Goal: Task Accomplishment & Management: Manage account settings

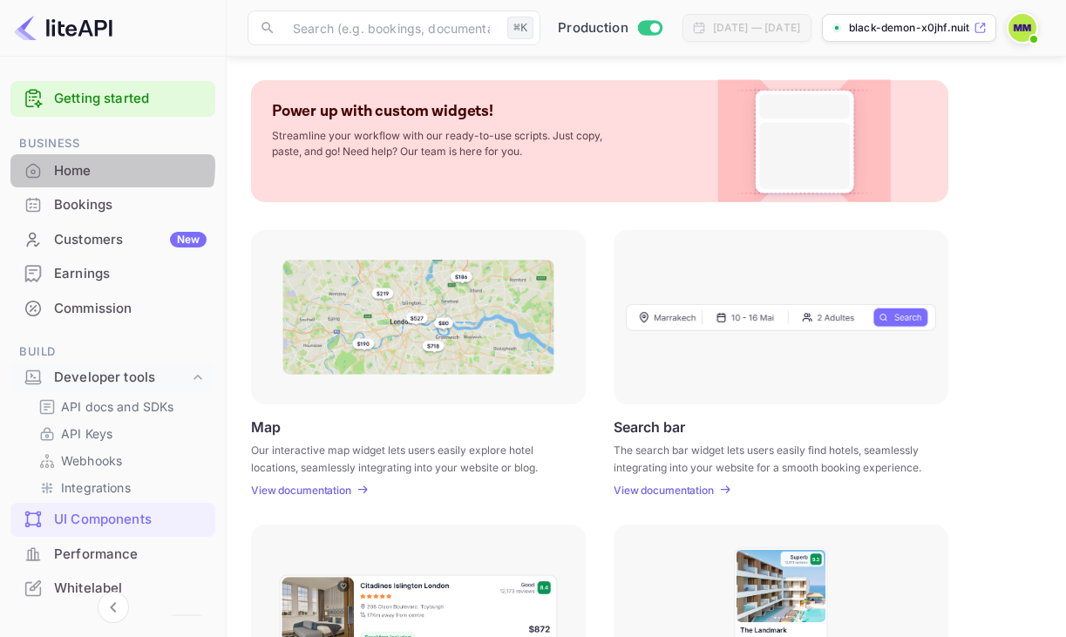
click at [99, 166] on div "Home" at bounding box center [130, 171] width 153 height 20
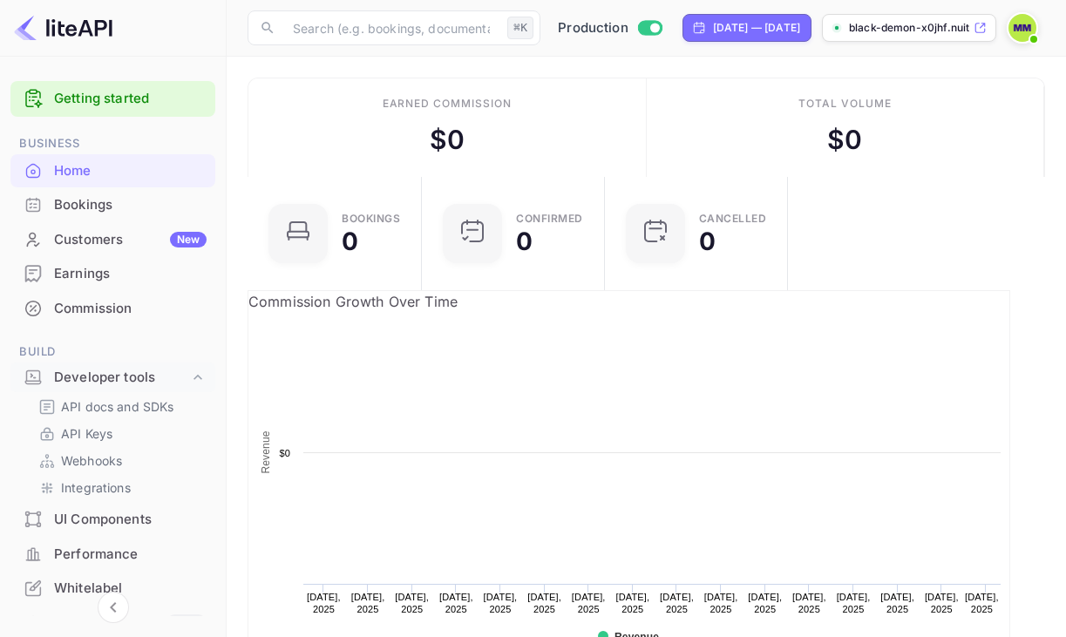
scroll to position [283, 255]
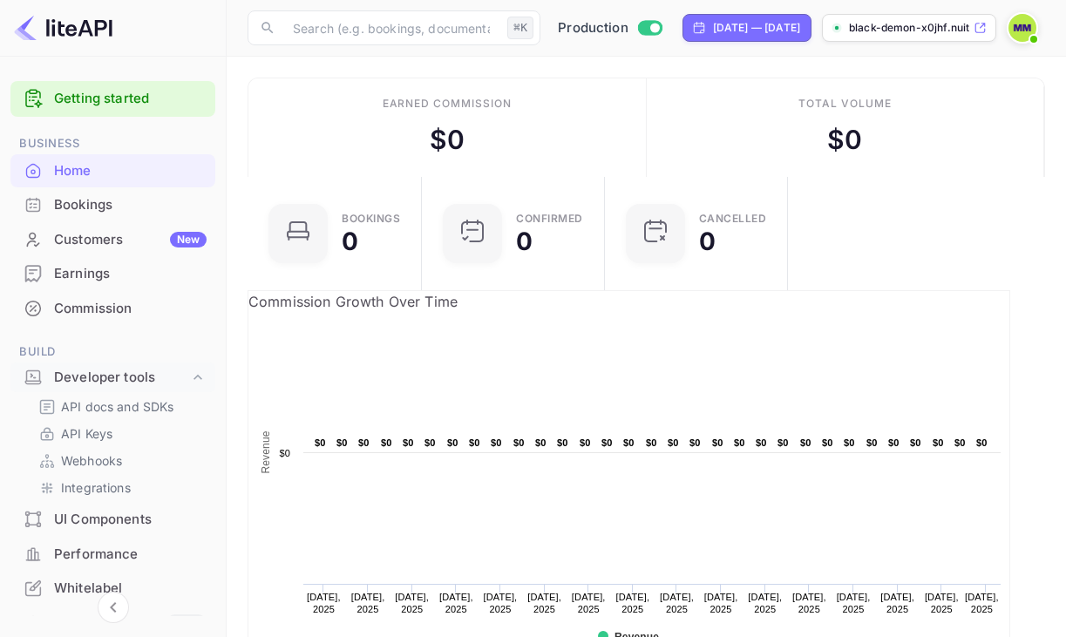
click at [1030, 24] on img at bounding box center [1023, 28] width 28 height 28
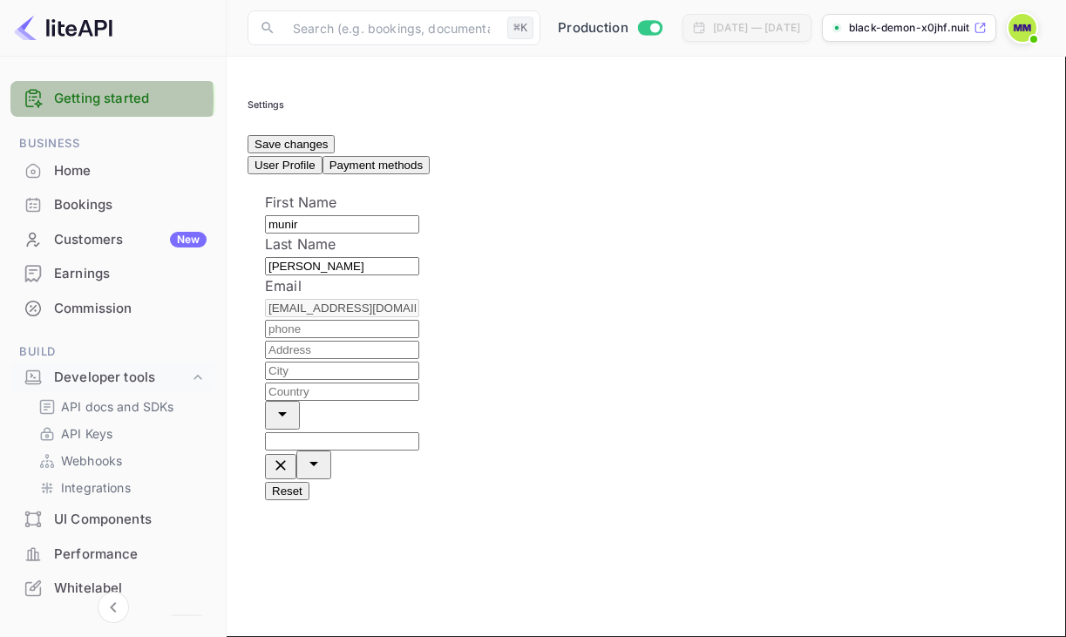
click at [31, 99] on icon at bounding box center [33, 99] width 21 height 22
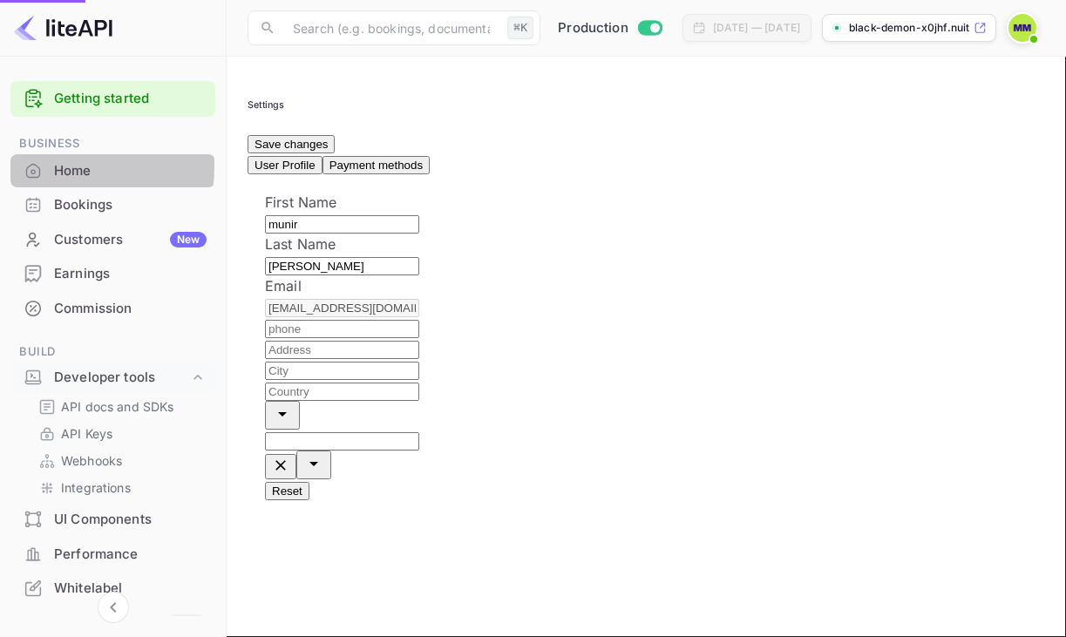
click at [40, 166] on icon at bounding box center [32, 170] width 17 height 17
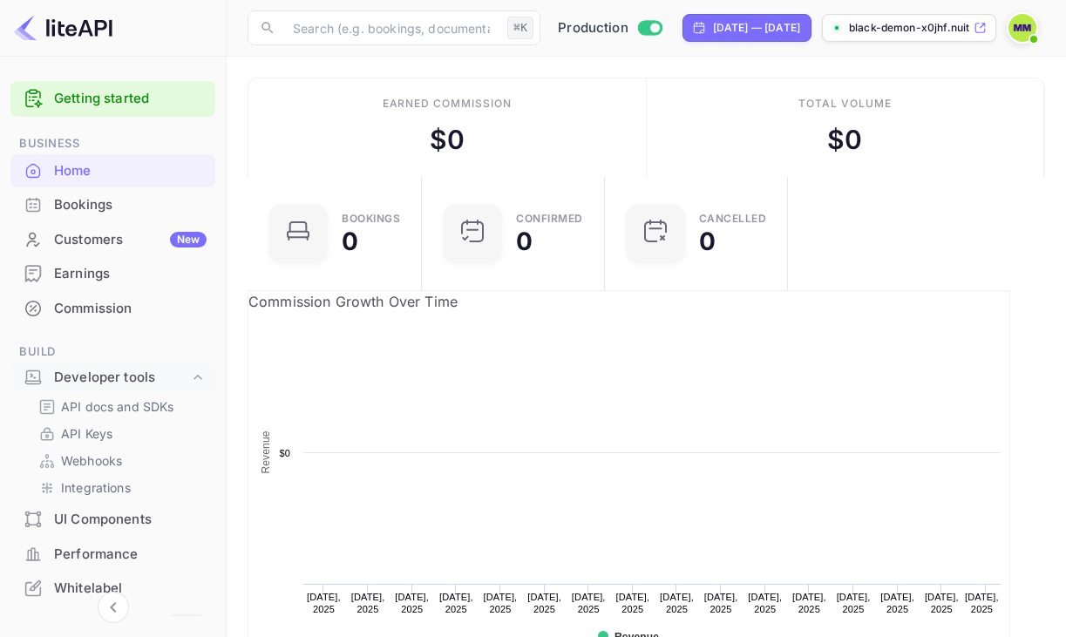
scroll to position [283, 255]
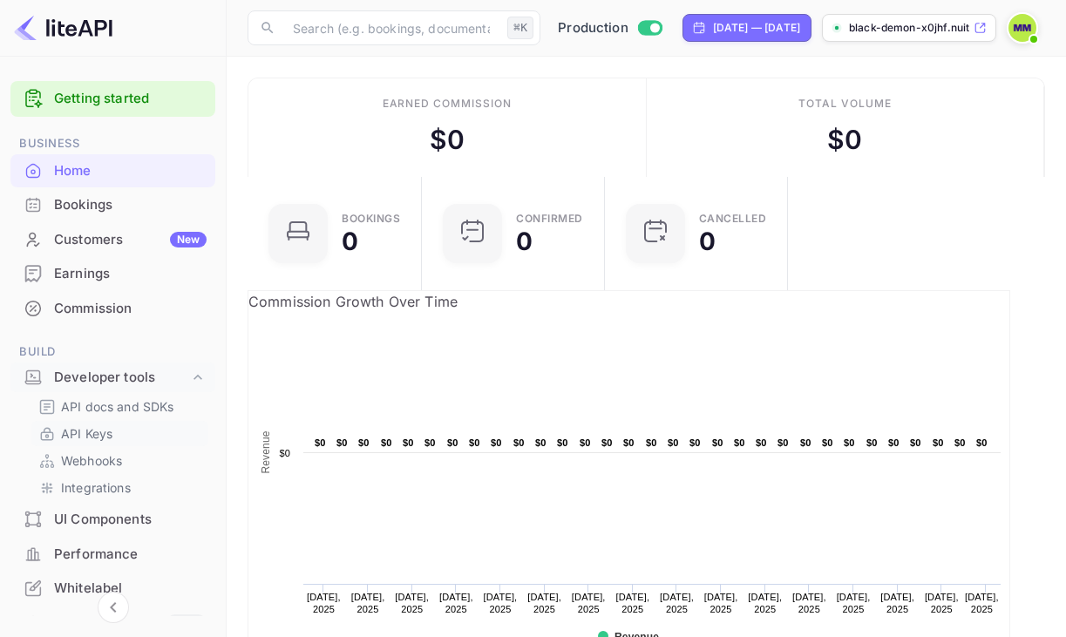
click at [85, 434] on p "API Keys" at bounding box center [86, 434] width 51 height 18
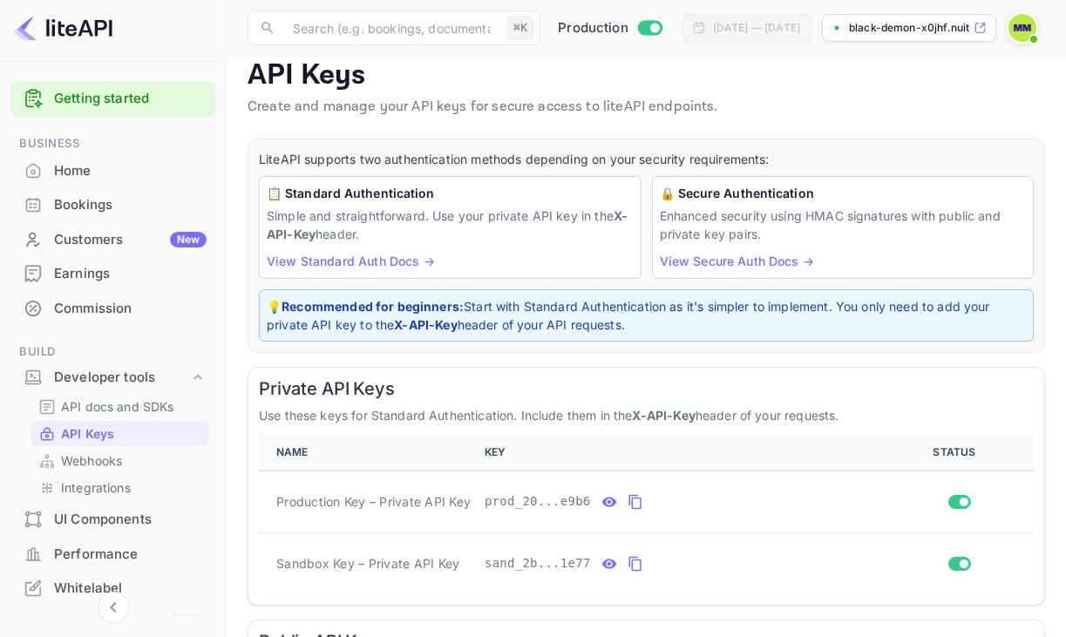
scroll to position [20, 0]
click at [634, 501] on icon "private api keys table" at bounding box center [636, 501] width 16 height 21
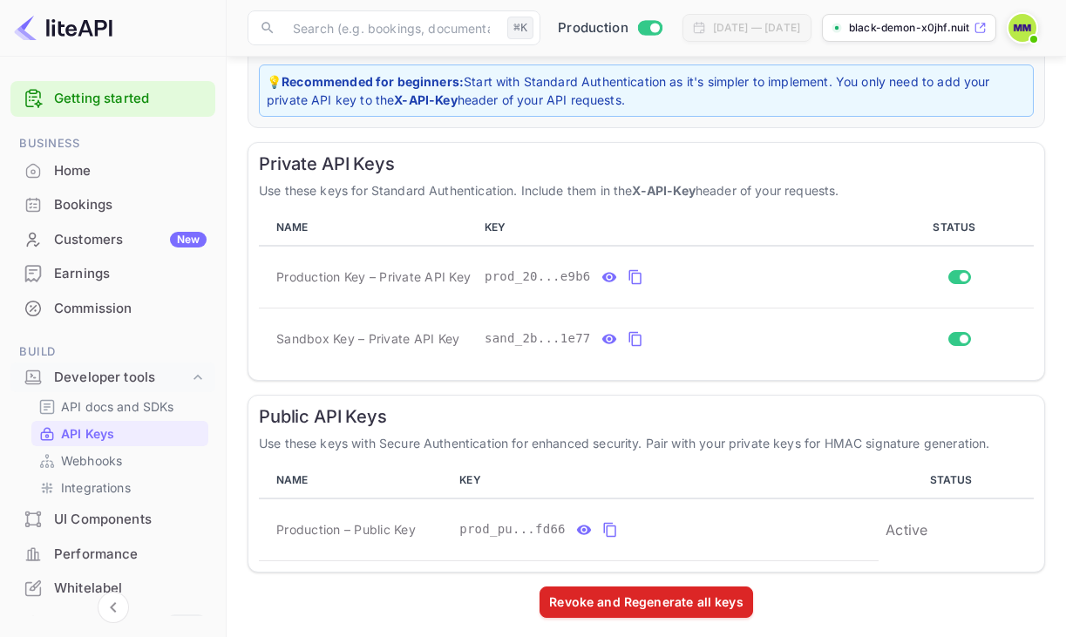
scroll to position [254, 0]
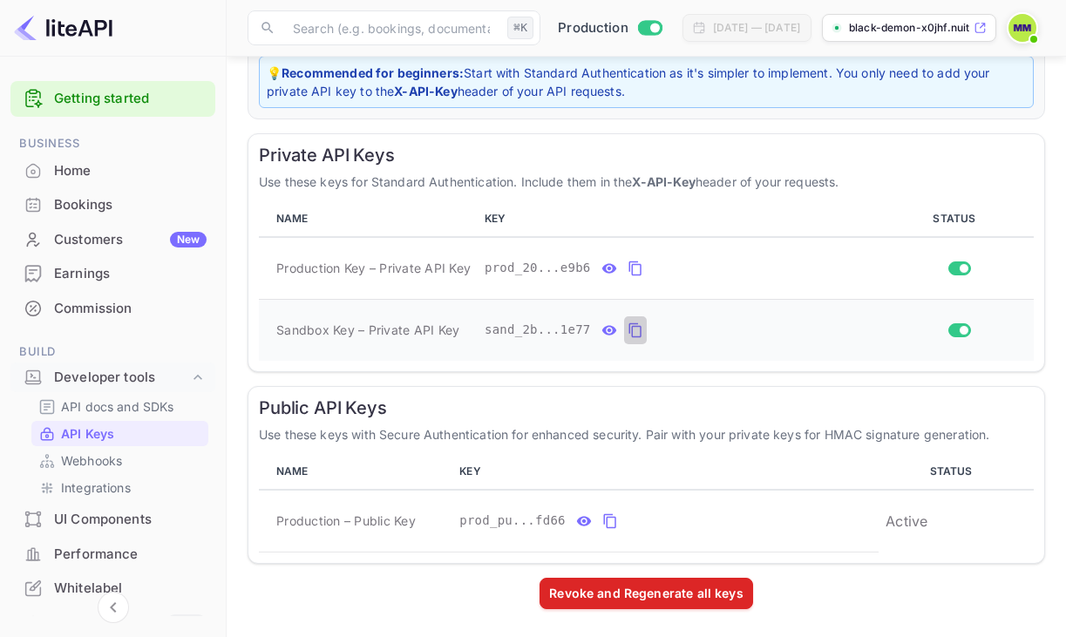
click at [636, 328] on icon "private api keys table" at bounding box center [636, 330] width 16 height 21
drag, startPoint x: 277, startPoint y: 522, endPoint x: 423, endPoint y: 514, distance: 145.8
click at [423, 514] on div "Production – Public Key" at bounding box center [360, 521] width 169 height 18
copy span "Production – Public Key"
click at [609, 520] on icon "public api keys table" at bounding box center [610, 521] width 16 height 21
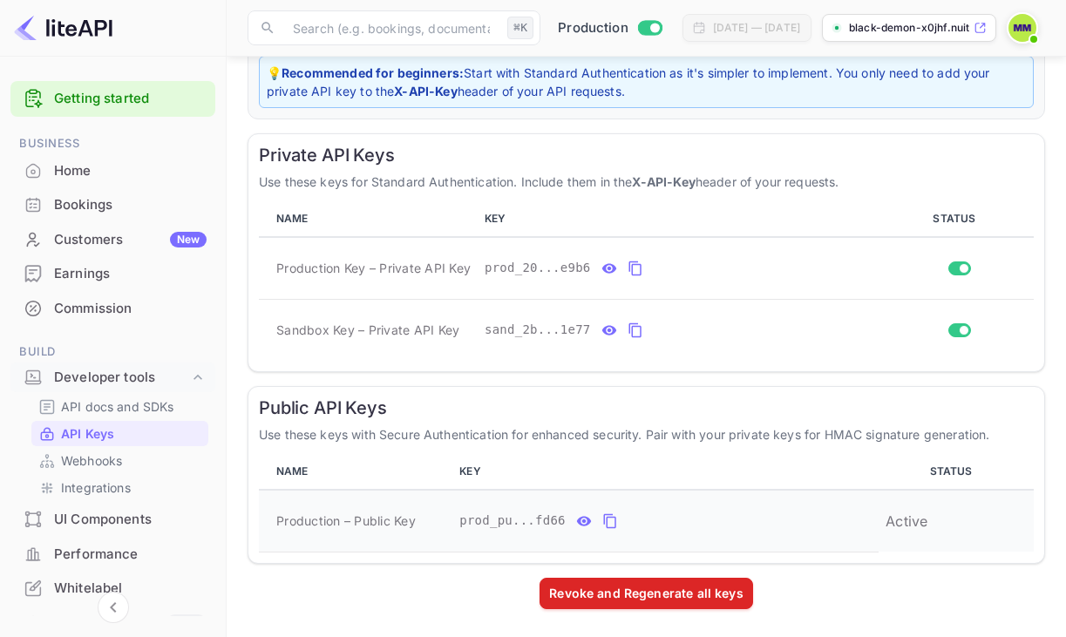
click at [388, 533] on td "Production – Public Key" at bounding box center [356, 521] width 194 height 63
drag, startPoint x: 275, startPoint y: 517, endPoint x: 419, endPoint y: 520, distance: 144.7
click at [419, 520] on td "Production – Public Key" at bounding box center [356, 521] width 194 height 63
copy span "Production – Public Key"
click at [611, 518] on icon "public api keys table" at bounding box center [610, 521] width 16 height 21
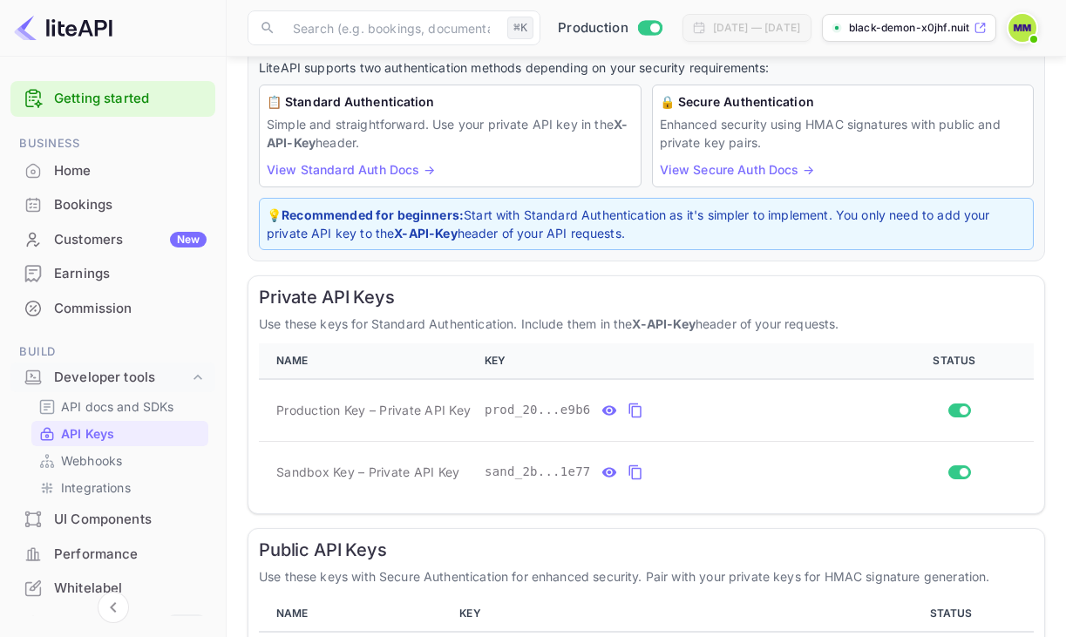
scroll to position [0, 0]
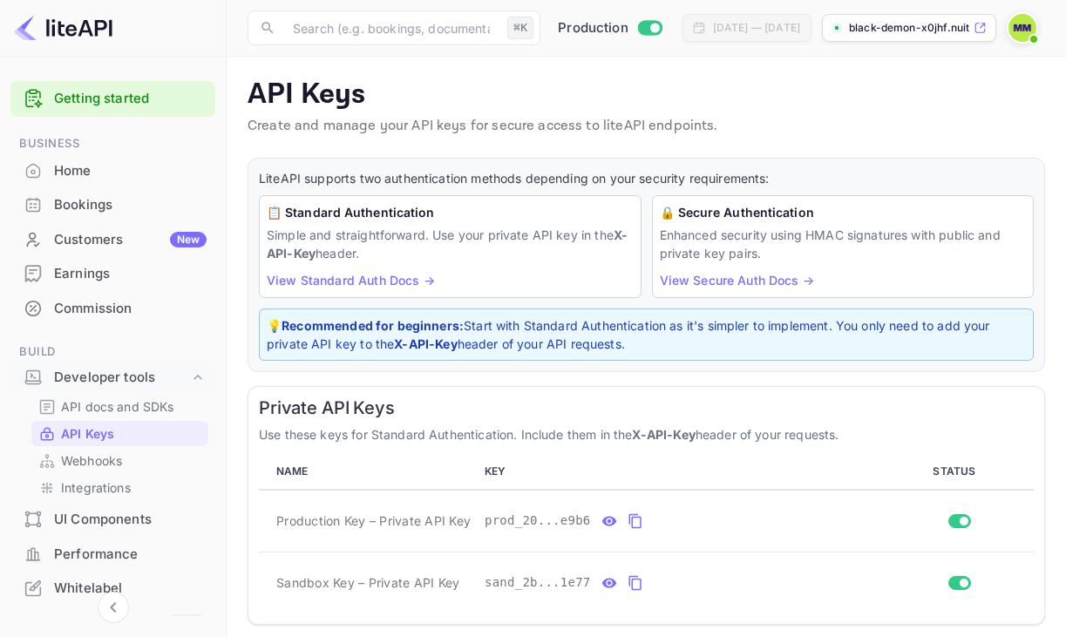
click at [392, 278] on link "View Standard Auth Docs →" at bounding box center [351, 280] width 168 height 15
click at [82, 187] on li "Bookings" at bounding box center [112, 204] width 205 height 35
click at [93, 207] on div "Bookings" at bounding box center [130, 205] width 153 height 20
click at [102, 223] on div "Customers New" at bounding box center [112, 240] width 205 height 34
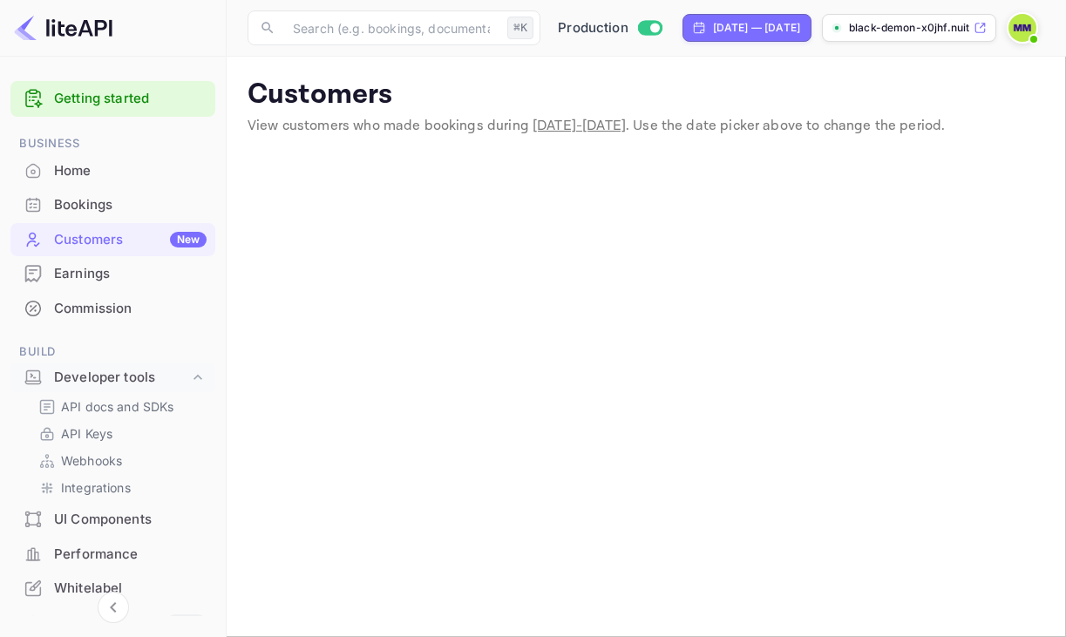
click at [88, 275] on div "Earnings" at bounding box center [130, 274] width 153 height 20
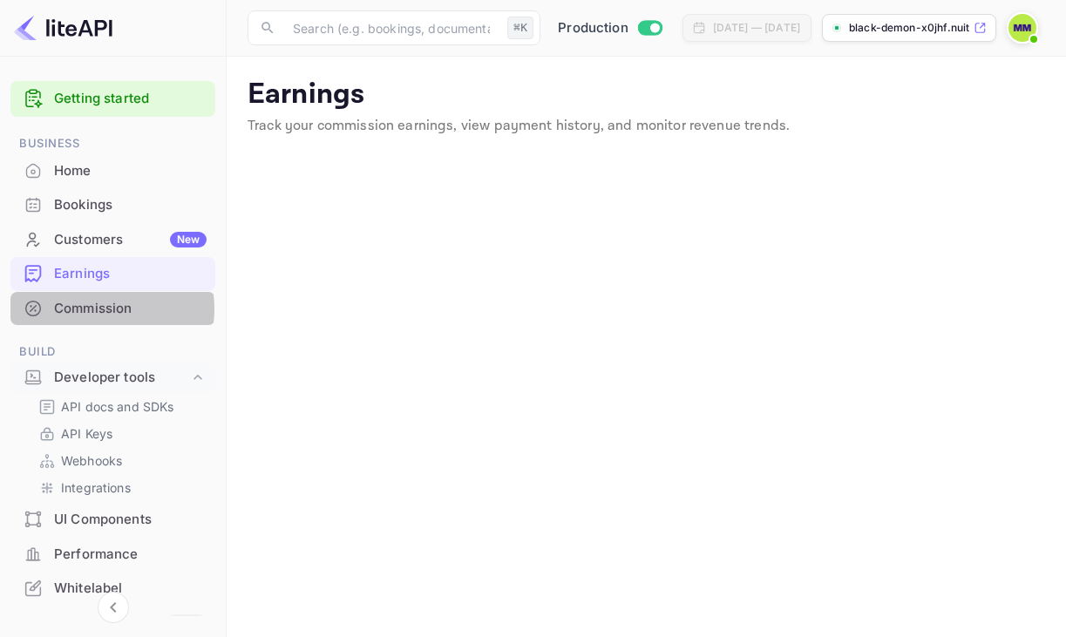
click at [100, 309] on div "Commission" at bounding box center [130, 309] width 153 height 20
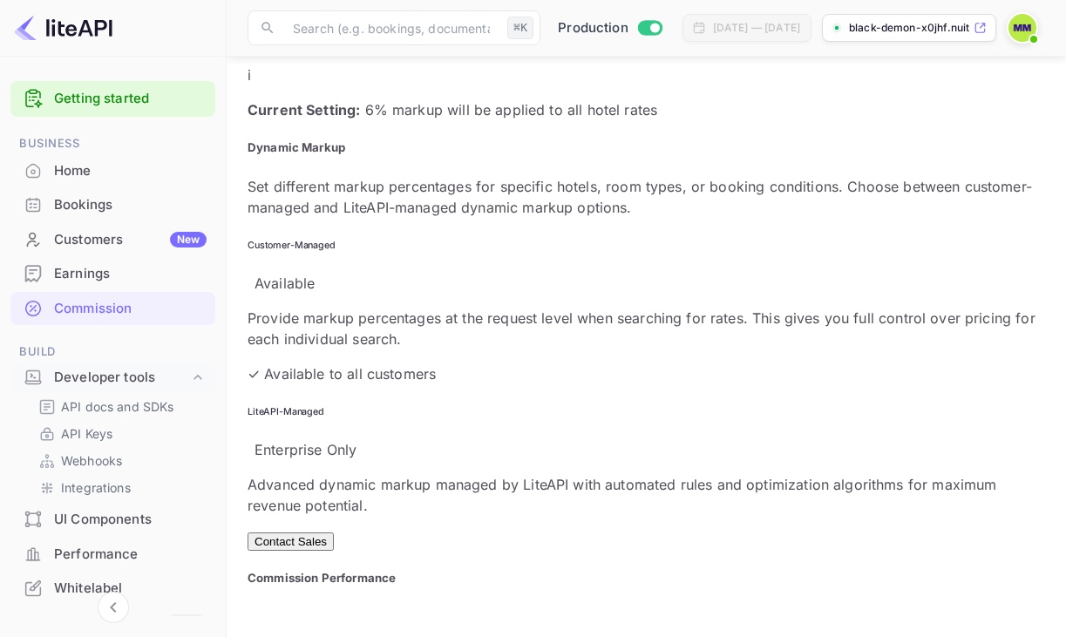
scroll to position [850, 0]
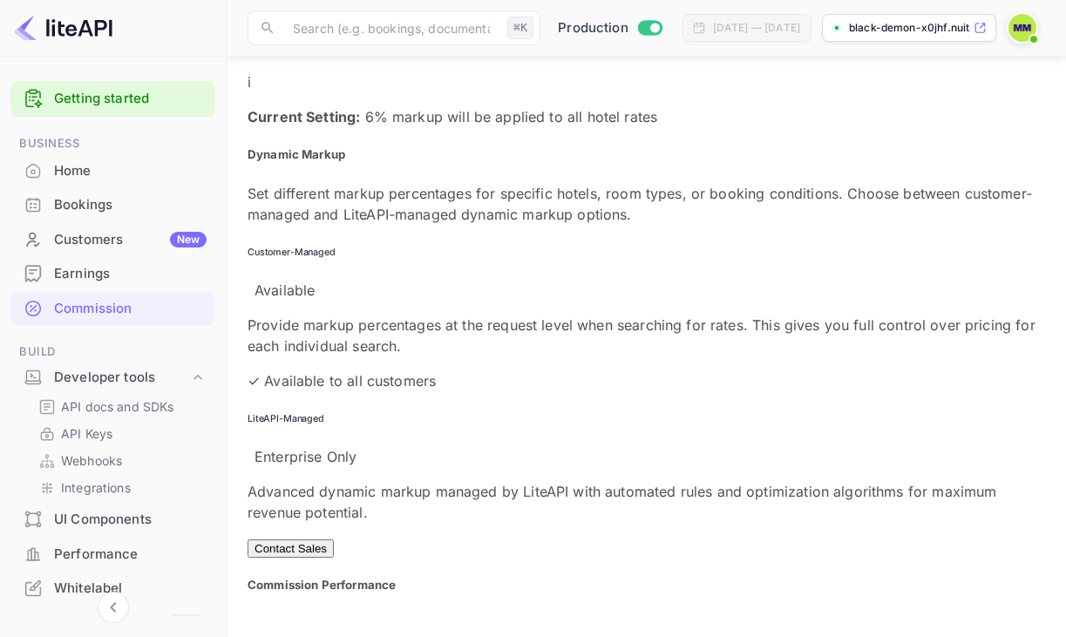
click at [334, 540] on button "Contact Sales" at bounding box center [291, 549] width 86 height 18
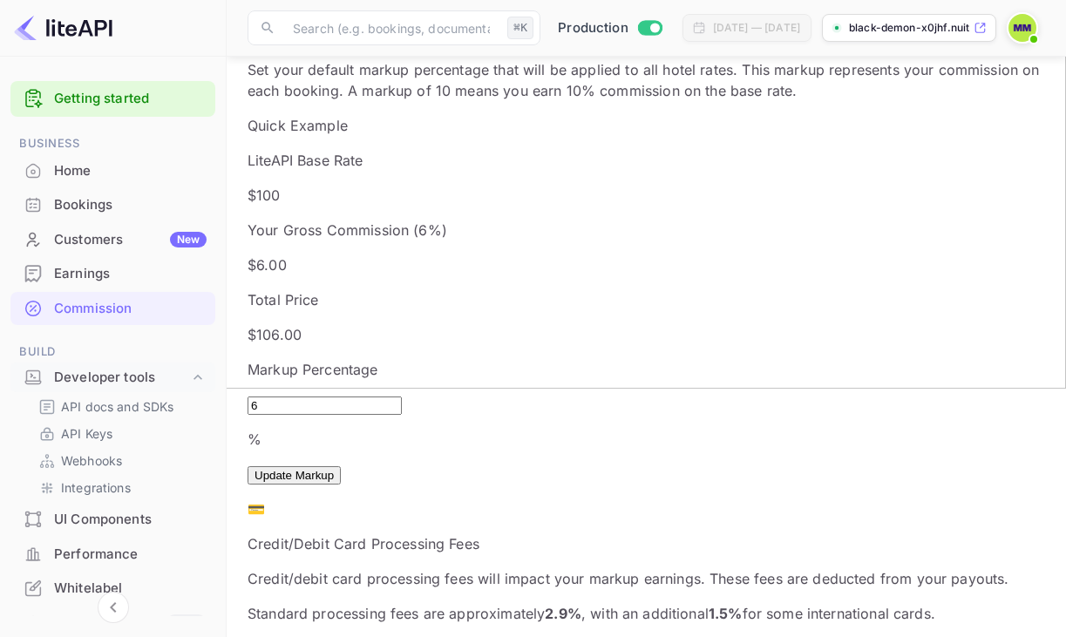
scroll to position [244, 0]
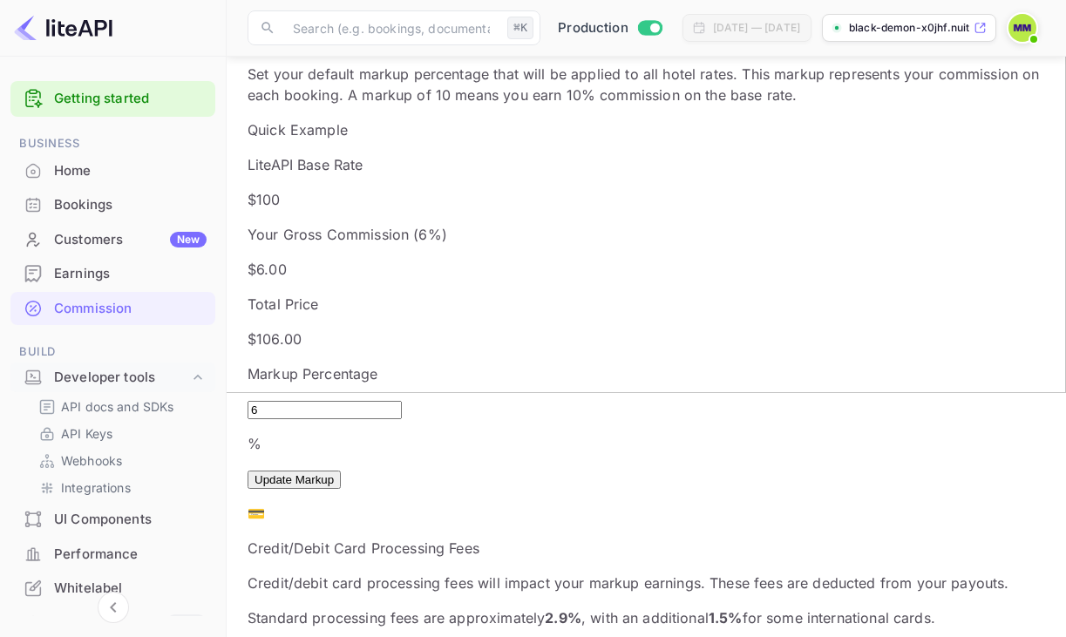
click at [341, 471] on button "Update Markup" at bounding box center [294, 480] width 93 height 18
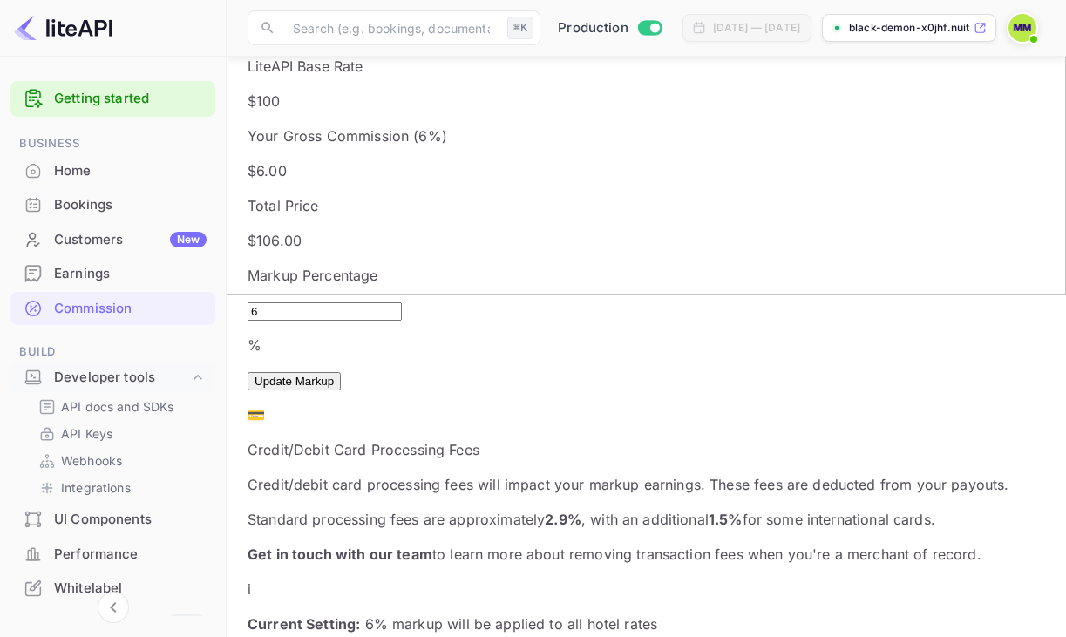
scroll to position [347, 0]
